Goal: Task Accomplishment & Management: Use online tool/utility

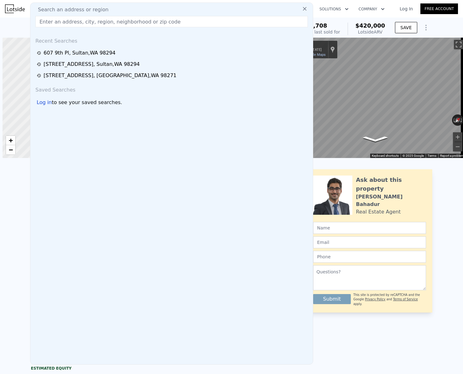
select select "30"
click at [9, 236] on div "LISTING & SALE HISTORY Sold 0 $ 89,708 [DATE] Rent Sale Rent over time Price pe…" at bounding box center [231, 315] width 463 height 302
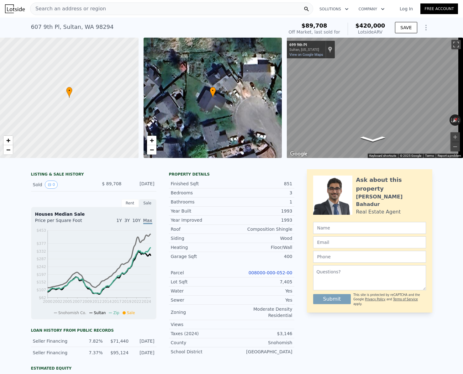
click at [263, 275] on link "008000-000-052-00" at bounding box center [270, 272] width 44 height 5
click at [125, 9] on div "Search an address or region" at bounding box center [171, 9] width 283 height 13
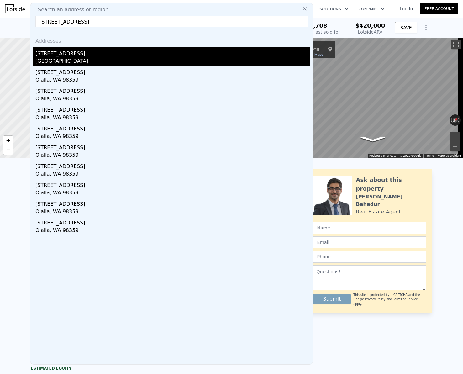
type input "[STREET_ADDRESS]"
click at [78, 62] on div "[GEOGRAPHIC_DATA]" at bounding box center [172, 61] width 275 height 9
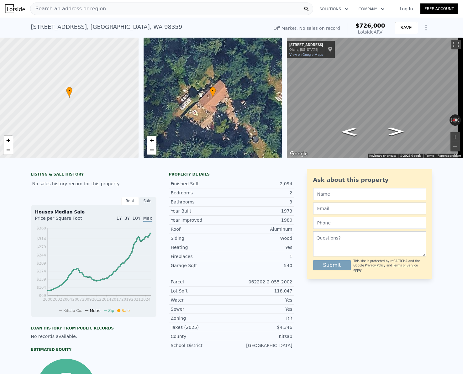
click at [443, 16] on nav "Search an address or region Solutions Company Open main menu Log In Free Account" at bounding box center [231, 9] width 463 height 18
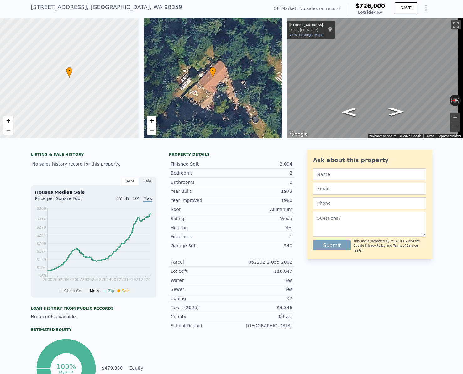
scroll to position [2, 0]
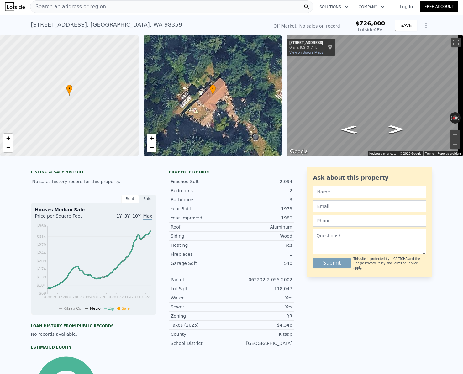
click at [117, 7] on div "Search an address or region" at bounding box center [171, 6] width 283 height 13
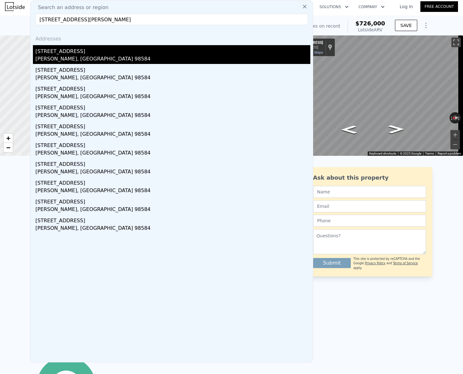
type input "[STREET_ADDRESS][PERSON_NAME]"
click at [63, 56] on div "[PERSON_NAME], [GEOGRAPHIC_DATA] 98584" at bounding box center [172, 59] width 275 height 9
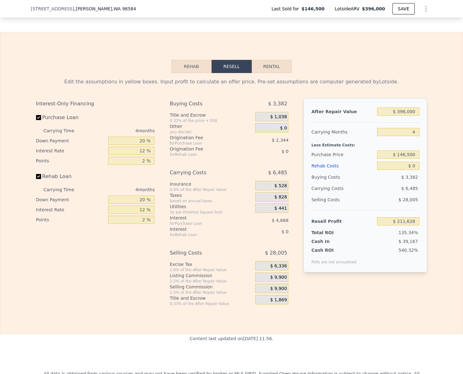
scroll to position [814, 0]
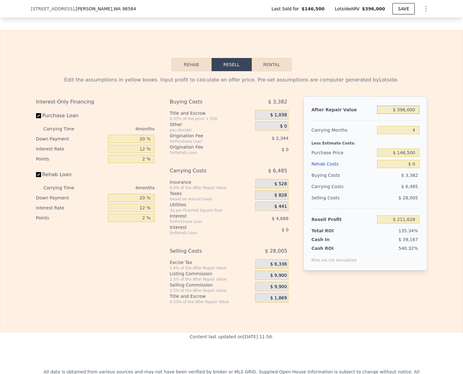
click at [410, 114] on input "$ 396,000" at bounding box center [398, 110] width 42 height 8
type input "$ 4"
type input "-$ 156,385"
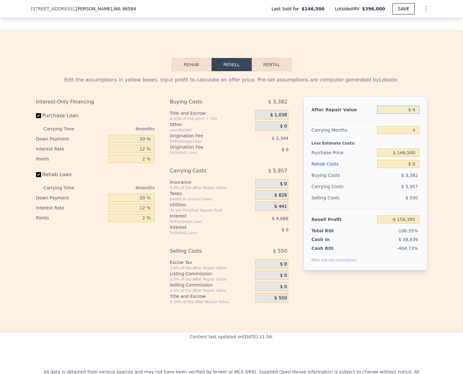
type input "$ 40"
type input "-$ 156,352"
type input "$ 400"
type input "-$ 156,017"
type input "$ 40,000"
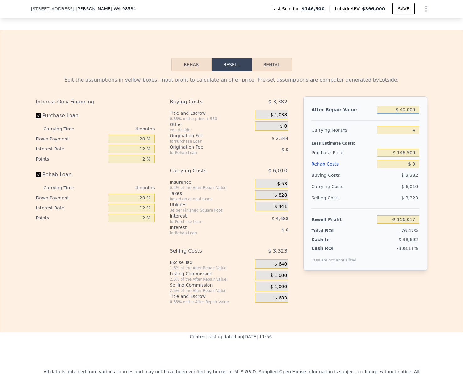
type input "-$ 119,215"
type input "$ 400,000"
type input "$ 215,346"
type input "$ 400,000"
click at [36, 177] on input "Rehab Loan" at bounding box center [38, 174] width 5 height 5
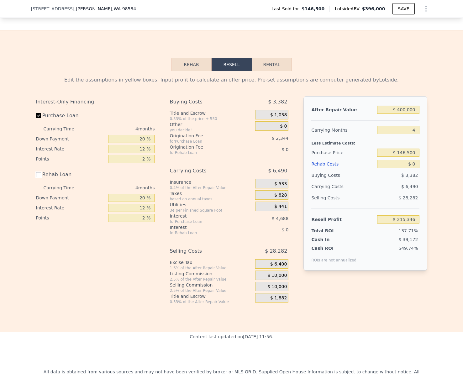
checkbox input "false"
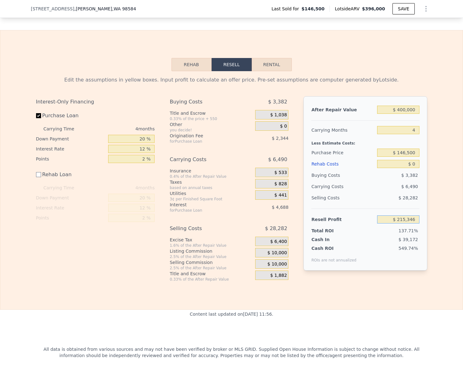
click at [414, 223] on input "$ 215,346" at bounding box center [398, 219] width 42 height 8
type input "$ 50,000"
click at [410, 168] on input "$ 0" at bounding box center [398, 164] width 42 height 8
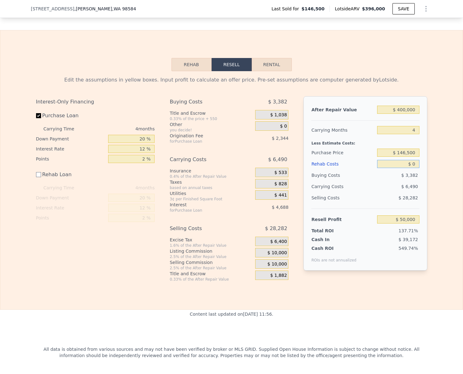
type input "$ 303,774"
click at [410, 168] on input "$ 0" at bounding box center [398, 164] width 42 height 8
type input "$ 6"
type input "$ 49,994"
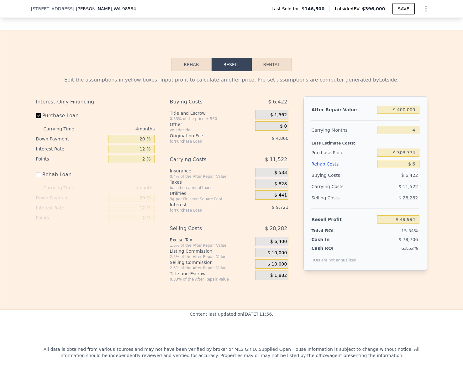
type input "$ 60"
type input "$ 49,940"
type input "$ 600"
type input "$ 49,400"
type input "$ 6,000"
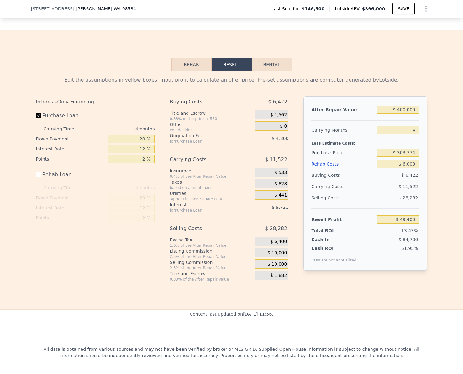
type input "$ 44,000"
type input "$ 60,000"
type input "-$ 10,000"
type input "$ 60,000"
click at [411, 223] on input "-$ 10,000" at bounding box center [398, 219] width 42 height 8
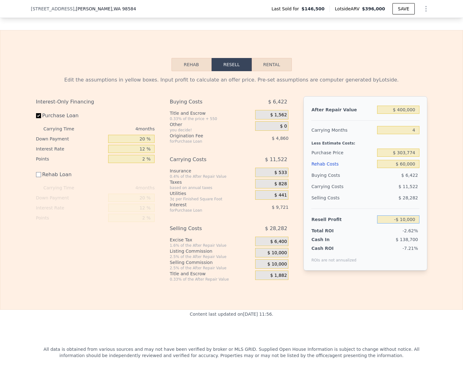
click at [411, 223] on input "-$ 10,000" at bounding box center [398, 219] width 42 height 8
type input "$ 50,000"
click at [447, 211] on div "Edit the assumptions in yellow boxes. Input profit to calculate an offer price.…" at bounding box center [231, 176] width 462 height 210
type input "$ 246,701"
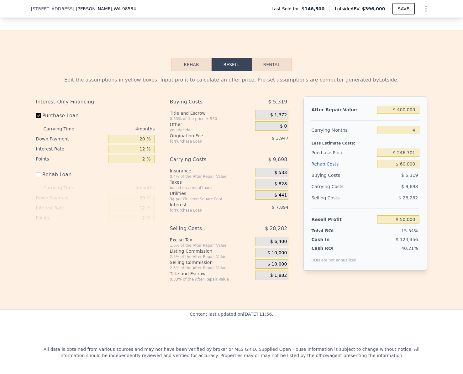
scroll to position [810, 0]
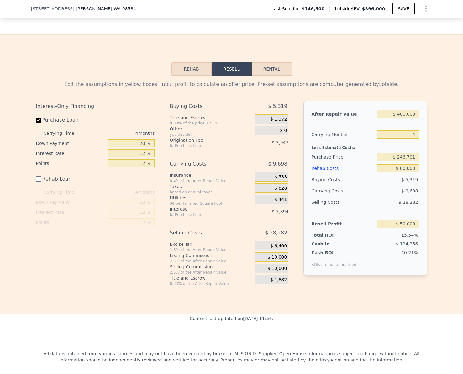
click at [412, 118] on input "$ 400,000" at bounding box center [398, 114] width 42 height 8
type input "$ 3"
type input "-$ 321,732"
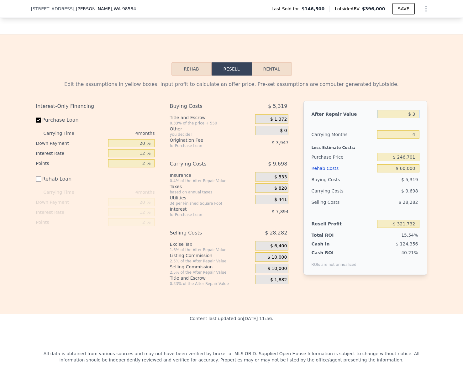
type input "$ 35"
type input "-$ 321,703"
type input "$ 350"
type input "-$ 321,410"
type input "$ 35,000"
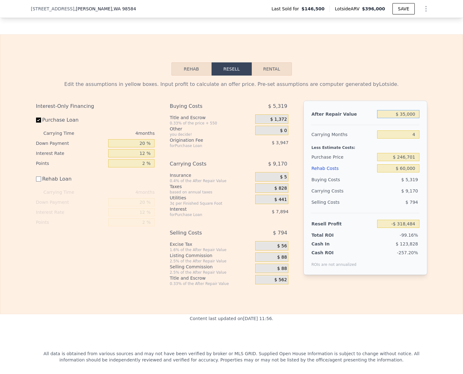
type input "-$ 289,209"
type input "$ 350,000"
type input "$ 3,532"
type input "$ 350,000"
click at [407, 88] on div "Edit the assumptions in yellow boxes. Input profit to calculate an offer price.…" at bounding box center [231, 84] width 391 height 8
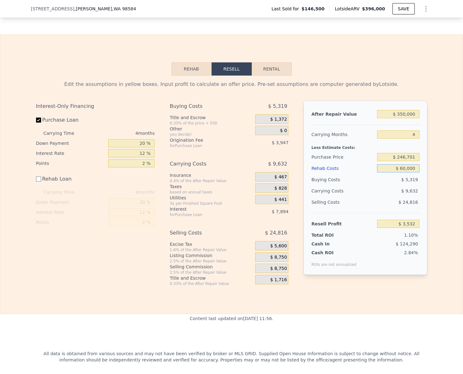
click at [411, 172] on input "$ 60,000" at bounding box center [398, 168] width 42 height 8
type input "$ 0"
type input "$ 63,532"
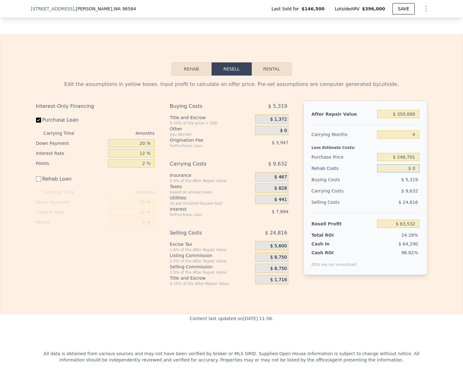
type input "$ 0"
click at [434, 298] on div "Rehab Resell Rental Edit the assumptions in yellow boxes. Input profit to calcu…" at bounding box center [231, 173] width 463 height 279
click at [408, 228] on input "$ 63,532" at bounding box center [398, 224] width 42 height 8
type input "$ 30,000"
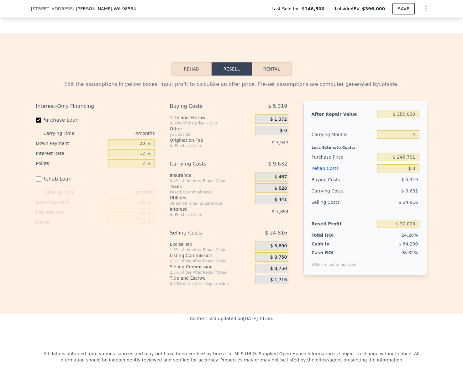
click at [351, 298] on div "Rehab Resell Rental Edit the assumptions in yellow boxes. Input profit to calcu…" at bounding box center [231, 173] width 463 height 279
type input "$ 278,596"
click at [36, 122] on input "Purchase Loan" at bounding box center [38, 119] width 5 height 5
checkbox input "false"
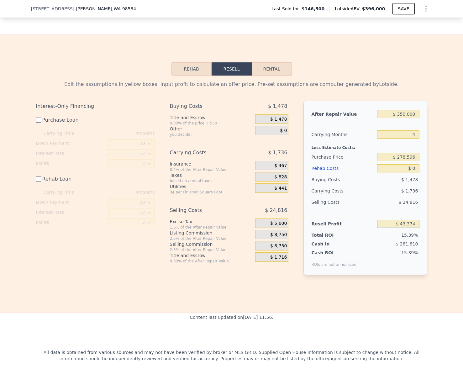
click at [412, 228] on input "$ 43,374" at bounding box center [398, 224] width 42 height 8
type input "$ 30,000"
click at [432, 302] on div "Rehab Resell Rental Edit the assumptions in yellow boxes. Input profit to calcu…" at bounding box center [231, 173] width 463 height 278
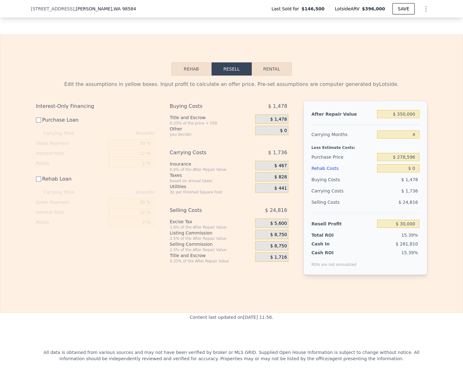
type input "$ 291,926"
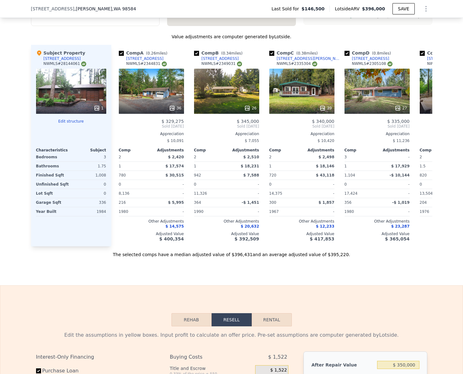
checkbox input "true"
type input "$ 396,000"
type input "$ 211,628"
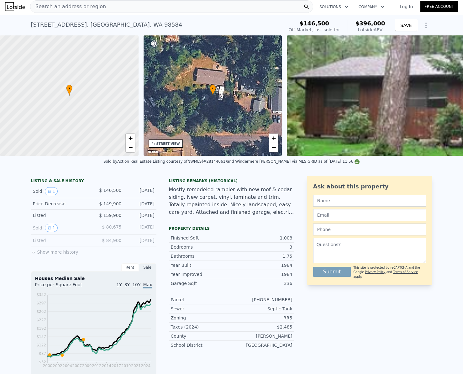
scroll to position [0, 0]
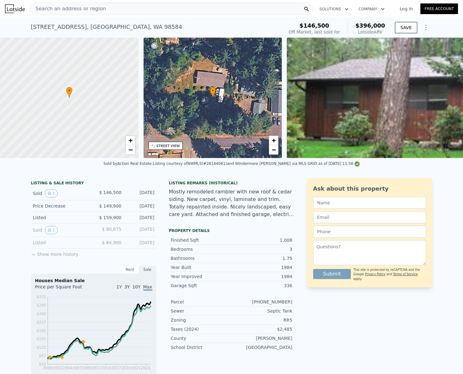
click at [90, 4] on div "Search an address or region" at bounding box center [67, 9] width 75 height 12
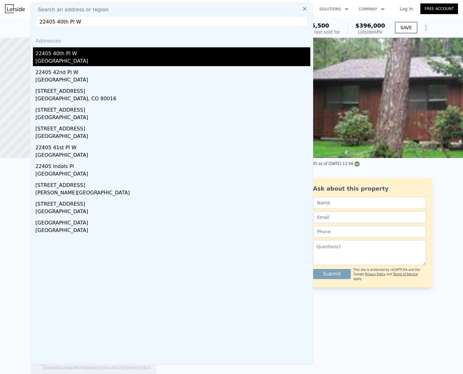
type input "22405 40th Pl W"
click at [75, 61] on div "[GEOGRAPHIC_DATA]" at bounding box center [172, 61] width 275 height 9
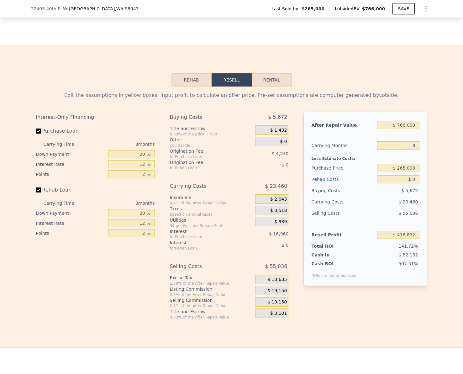
scroll to position [906, 0]
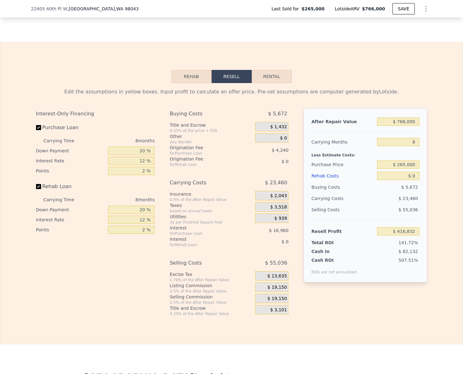
click at [36, 192] on label "Rehab Loan" at bounding box center [71, 186] width 70 height 11
click at [36, 189] on input "Rehab Loan" at bounding box center [38, 186] width 5 height 5
checkbox input "false"
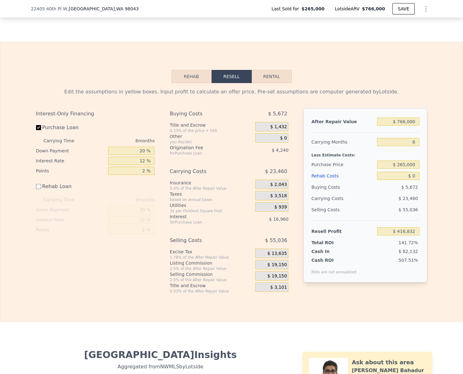
click at [450, 235] on div "Edit the assumptions in yellow boxes. Input profit to calculate an offer price.…" at bounding box center [231, 188] width 462 height 210
click at [413, 168] on input "$ 265,000" at bounding box center [398, 164] width 42 height 8
type input "$ 575,000"
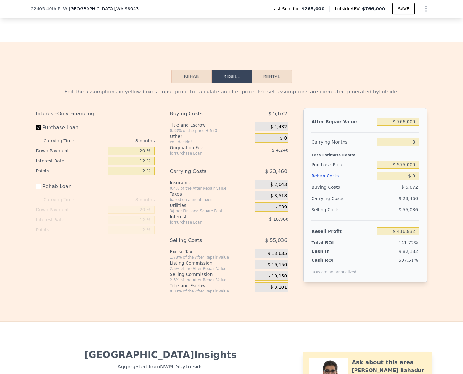
click at [440, 186] on div "Edit the assumptions in yellow boxes. Input profit to calculate an offer price.…" at bounding box center [231, 188] width 462 height 210
type input "$ 80,999"
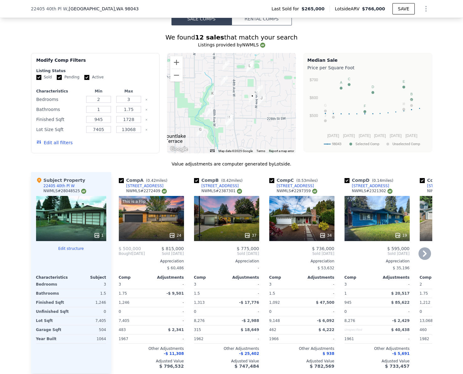
scroll to position [530, 0]
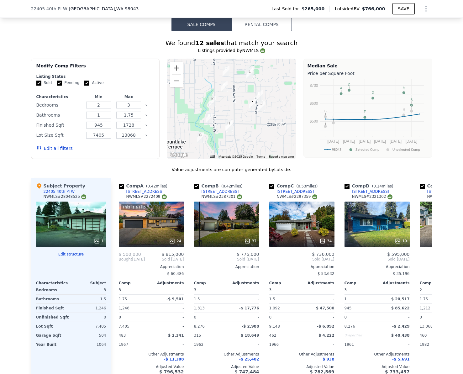
click at [81, 226] on div "1" at bounding box center [71, 223] width 70 height 45
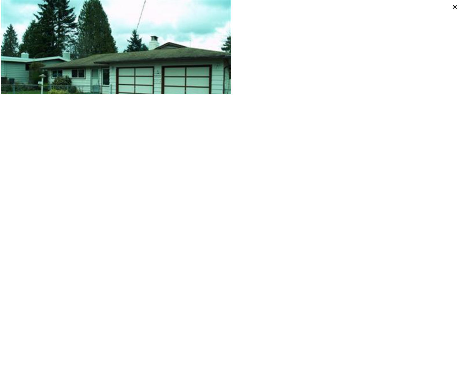
click at [452, 6] on icon at bounding box center [454, 7] width 9 height 9
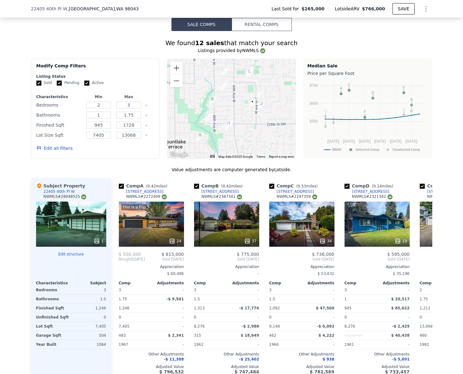
scroll to position [561, 0]
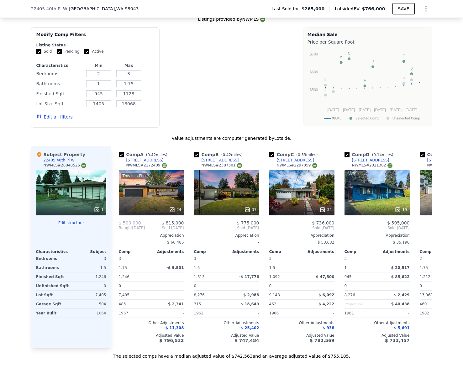
checkbox input "true"
type input "$ 416,832"
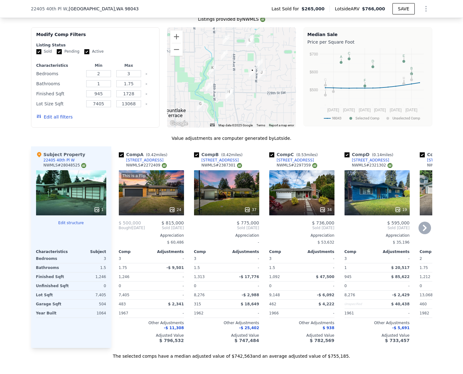
click at [153, 187] on div "This is a Flip 24" at bounding box center [151, 192] width 65 height 45
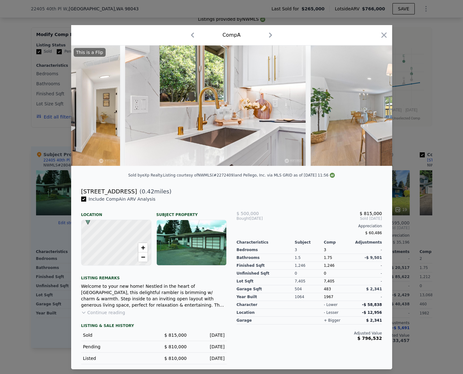
scroll to position [0, 837]
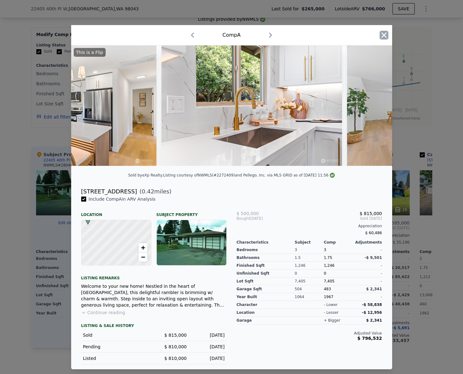
click at [386, 35] on icon "button" at bounding box center [383, 35] width 9 height 9
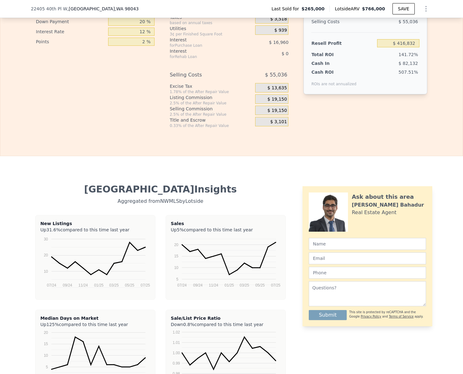
scroll to position [937, 0]
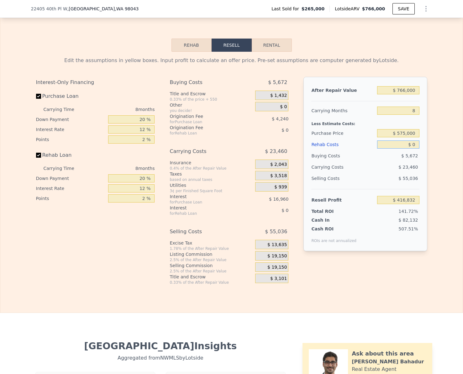
click at [412, 147] on input "$ 0" at bounding box center [398, 144] width 42 height 8
type input "$ 5"
type input "$ 416,827"
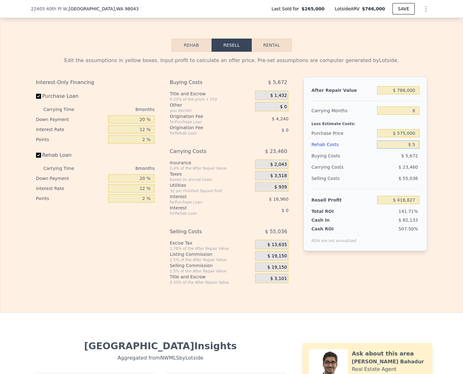
type input "$ 50"
type input "$ 416,781"
type input "$ 50,000"
type input "$ 362,832"
type input "$ 50,000"
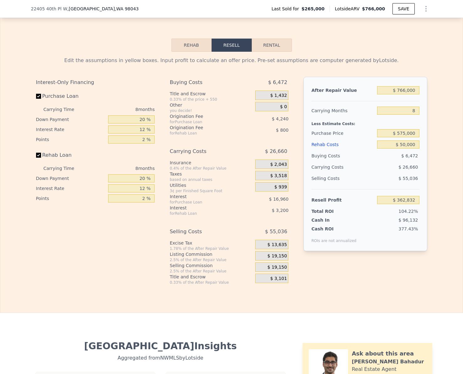
click at [436, 210] on div "Edit the assumptions in yellow boxes. Input profit to calculate an offer price.…" at bounding box center [231, 168] width 462 height 233
click at [413, 134] on input "$ 575,000" at bounding box center [398, 133] width 42 height 8
type input "$ 575,000"
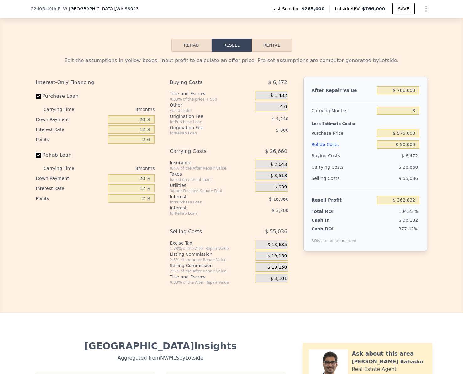
drag, startPoint x: 35, startPoint y: 156, endPoint x: 95, endPoint y: 217, distance: 85.3
click at [36, 156] on input "Rehab Loan" at bounding box center [38, 155] width 5 height 5
checkbox input "false"
type input "$ 30,999"
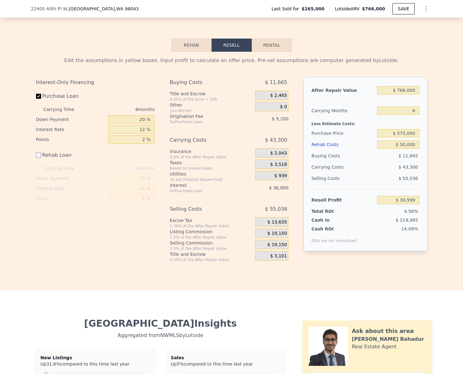
click at [438, 259] on div "Edit the assumptions in yellow boxes. Input profit to calculate an offer price.…" at bounding box center [231, 157] width 462 height 210
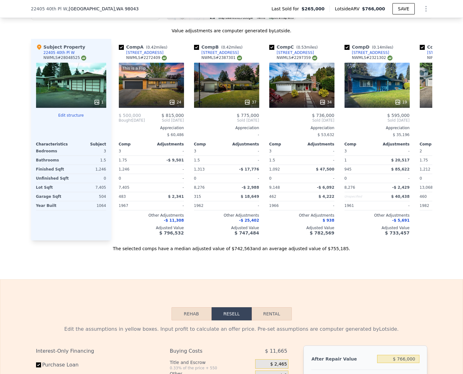
scroll to position [667, 0]
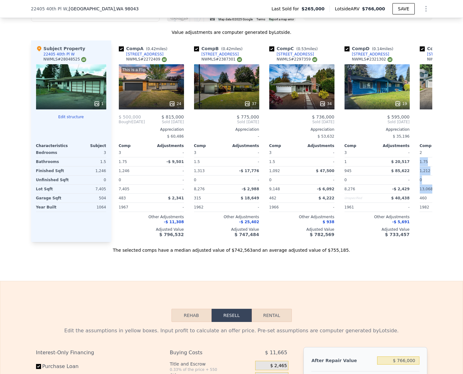
drag, startPoint x: 457, startPoint y: 160, endPoint x: 457, endPoint y: 187, distance: 27.2
click at [457, 187] on div "We found 12 sales that match your search Listings provided by NWMLS Filters Map…" at bounding box center [231, 73] width 463 height 359
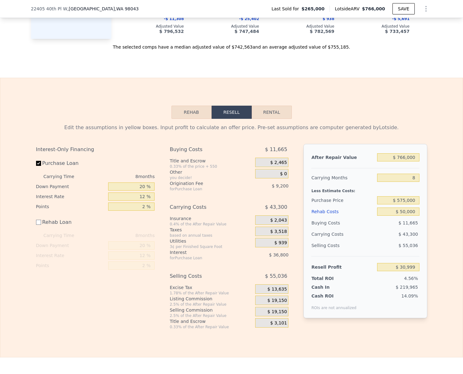
scroll to position [874, 0]
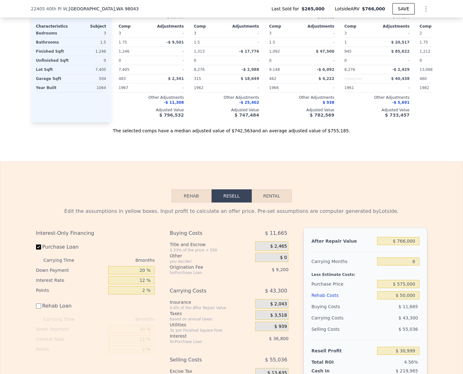
scroll to position [785, 0]
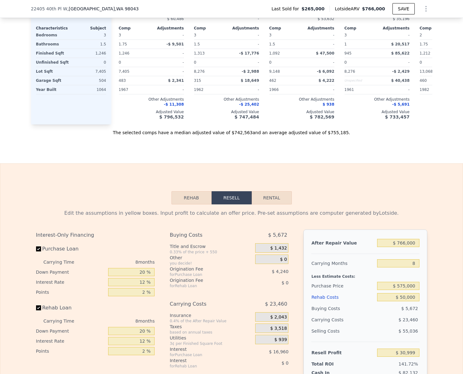
checkbox input "true"
type input "$ 0"
type input "$ 416,832"
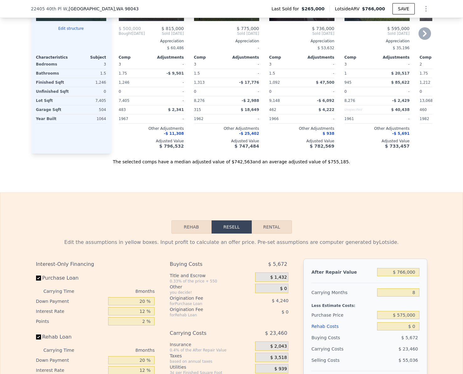
scroll to position [910, 0]
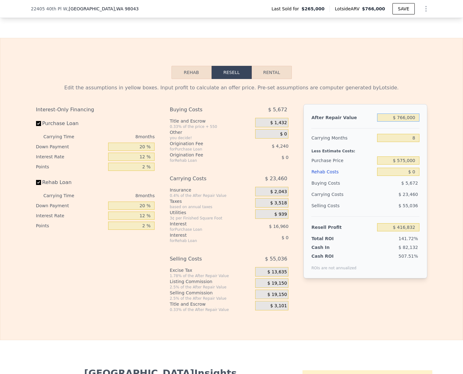
click at [408, 122] on input "$ 766,000" at bounding box center [398, 117] width 42 height 8
